Goal: Transaction & Acquisition: Purchase product/service

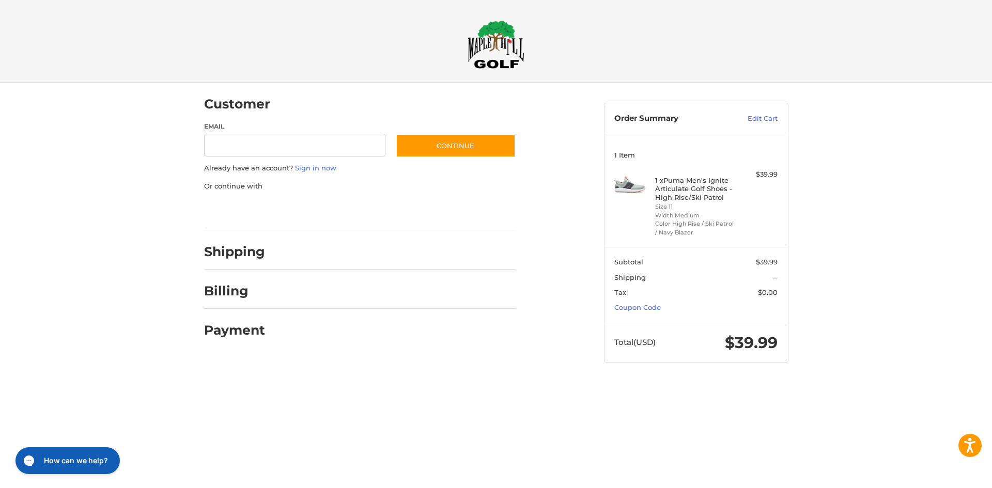
click at [867, 383] on div at bounding box center [496, 383] width 992 height 0
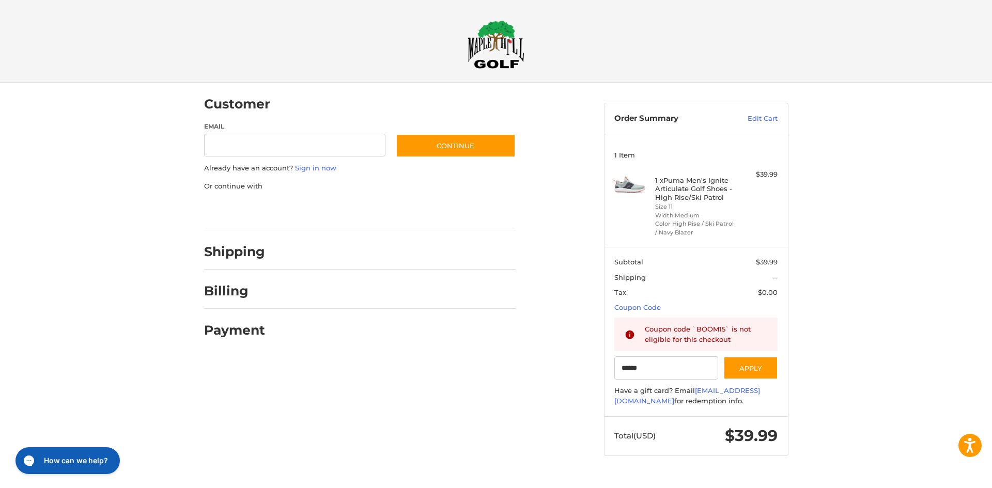
type input "******"
click at [687, 476] on div at bounding box center [496, 476] width 992 height 0
click at [201, 248] on div "Customer Guest Customer Email Subscribe to our newsletter. Continue Already hav…" at bounding box center [396, 215] width 400 height 265
